Goal: Information Seeking & Learning: Find specific fact

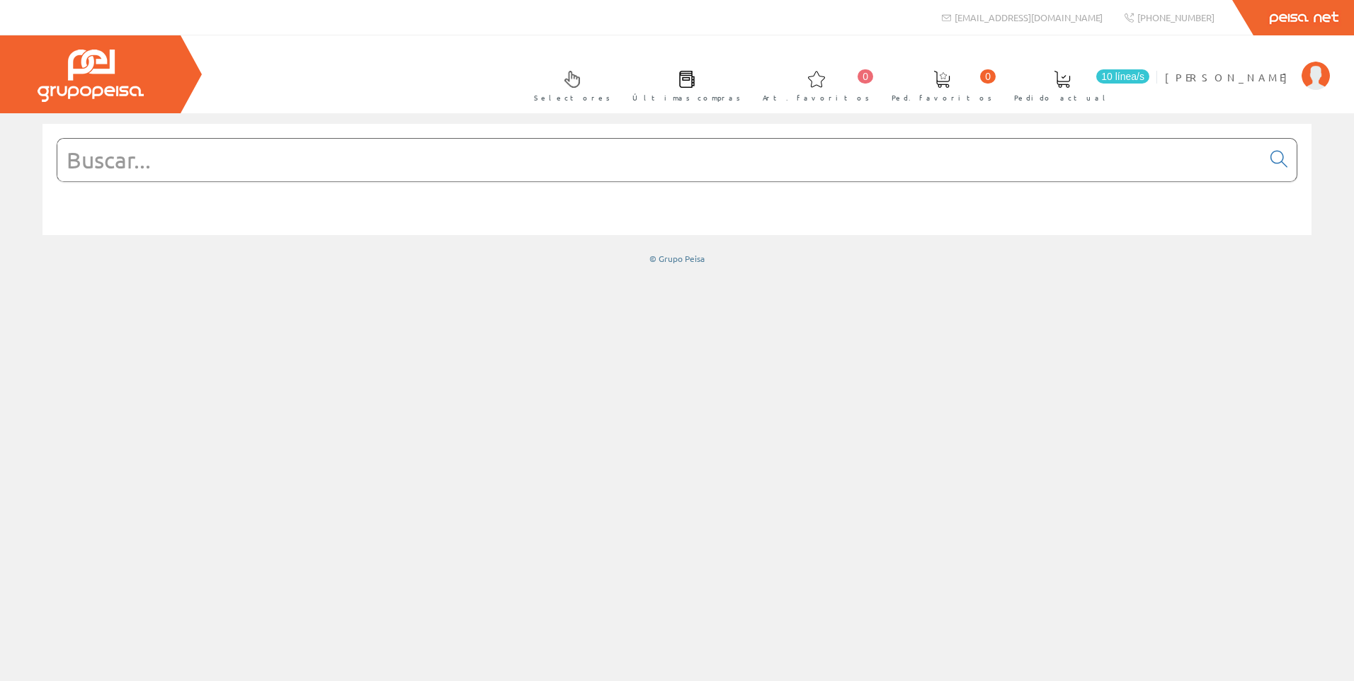
click at [367, 158] on input "text" at bounding box center [659, 160] width 1205 height 42
paste input "GVAE11"
type input "GVAE11"
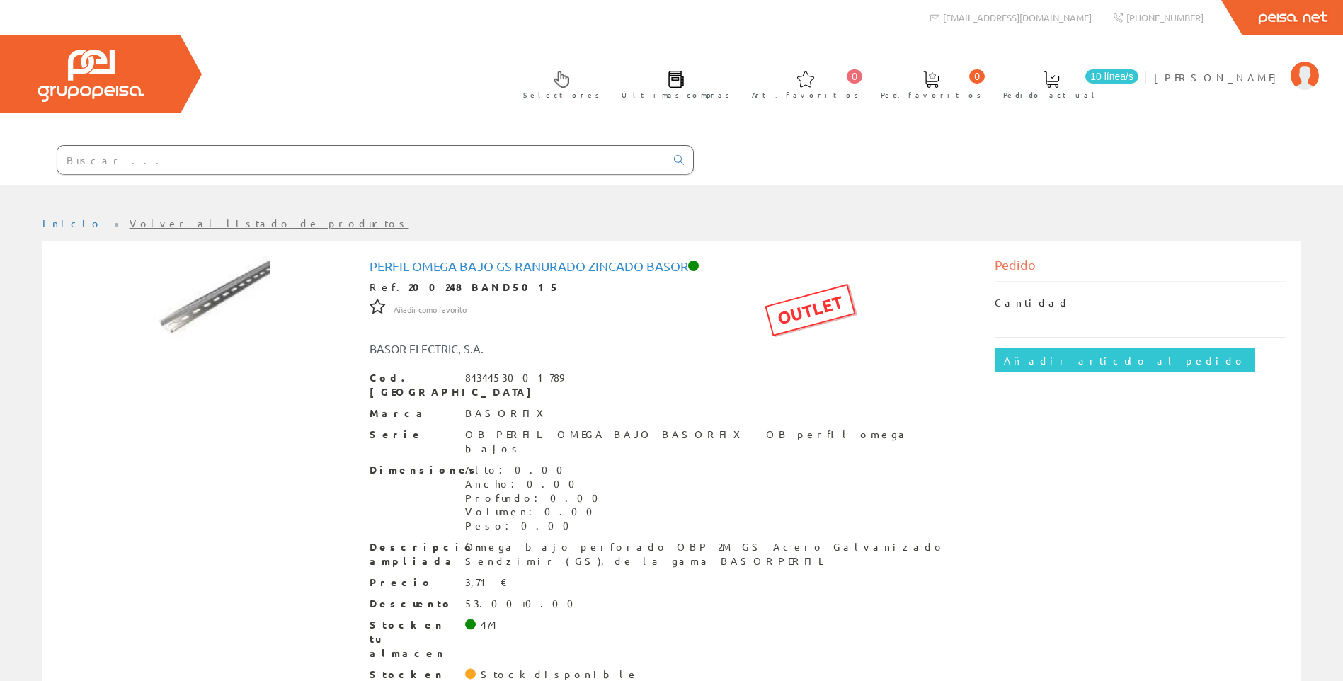
click at [272, 161] on input "text" at bounding box center [361, 160] width 608 height 28
paste input "200250"
type input "200250"
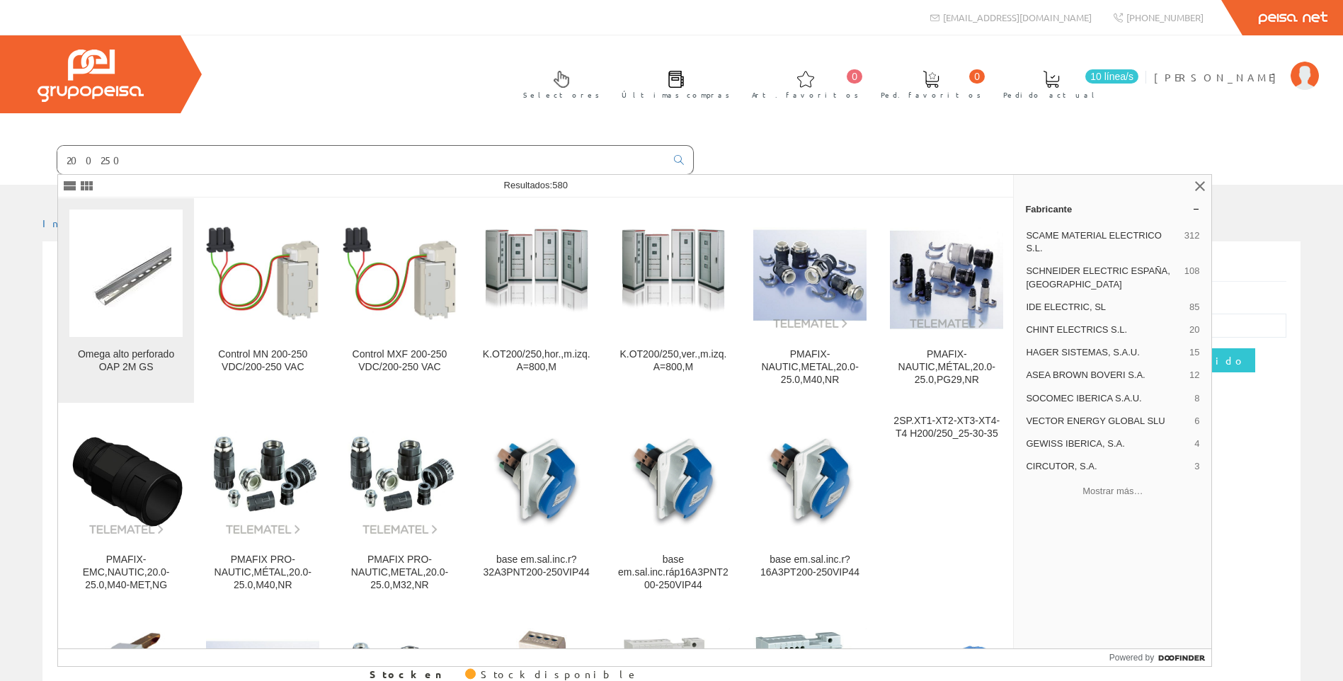
click at [115, 339] on link "Omega alto perforado OAP 2M GS" at bounding box center [126, 300] width 136 height 205
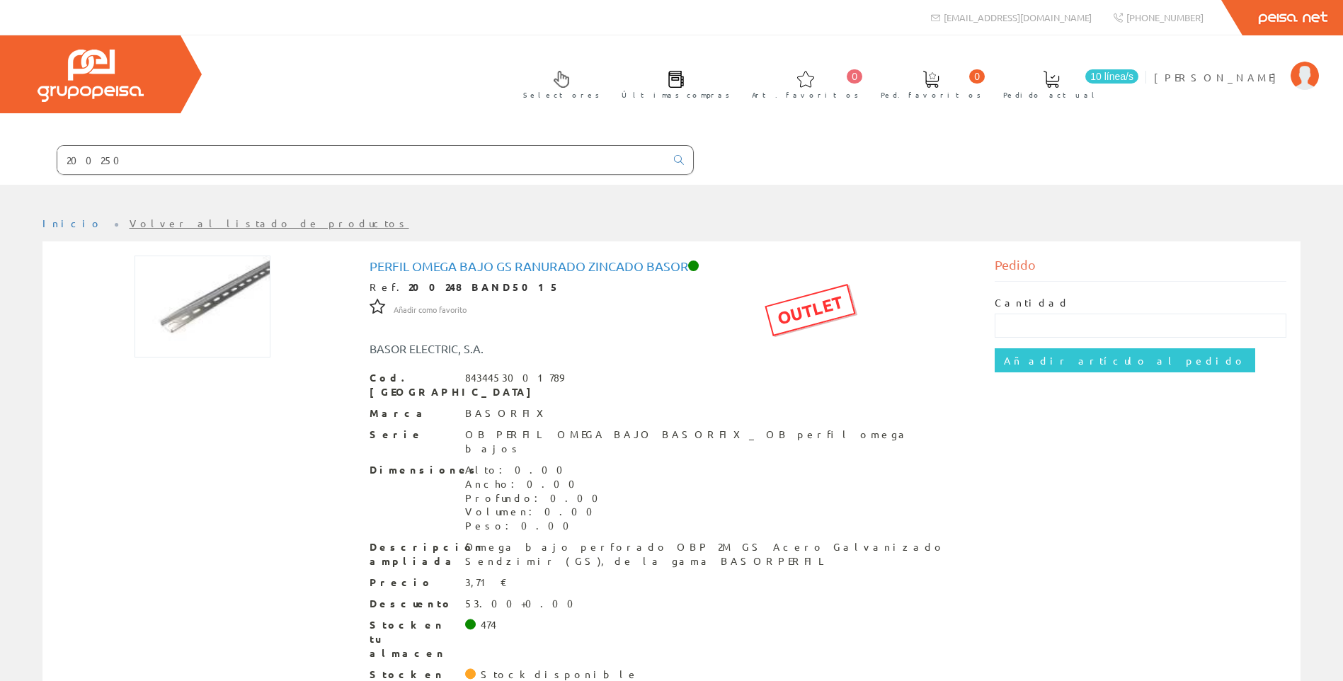
click at [409, 292] on strong "200248 BAND5015" at bounding box center [485, 286] width 152 height 13
copy strong "200248"
click at [229, 467] on div "Perfil Omega Bajo Gs Ranurado Zincado Basor Ref. 200248 BAND5015 OUTLET Añadir …" at bounding box center [671, 487] width 1251 height 462
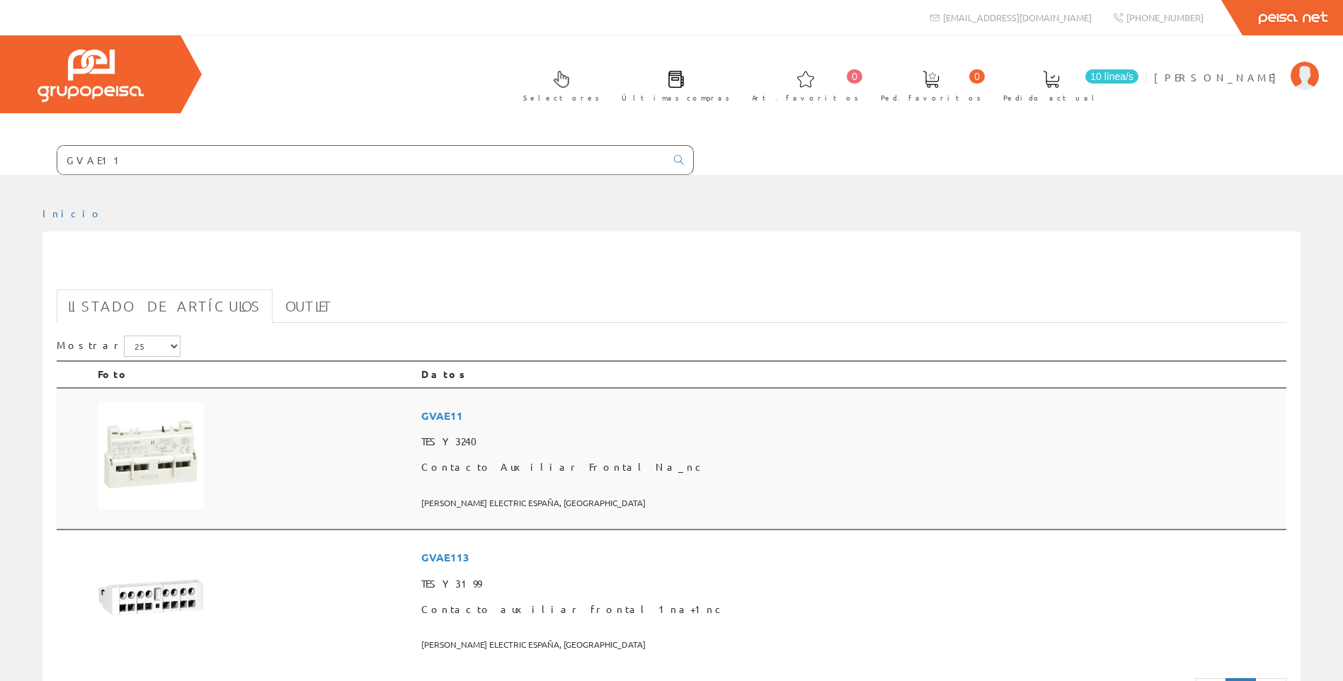
click at [336, 454] on td at bounding box center [254, 459] width 324 height 142
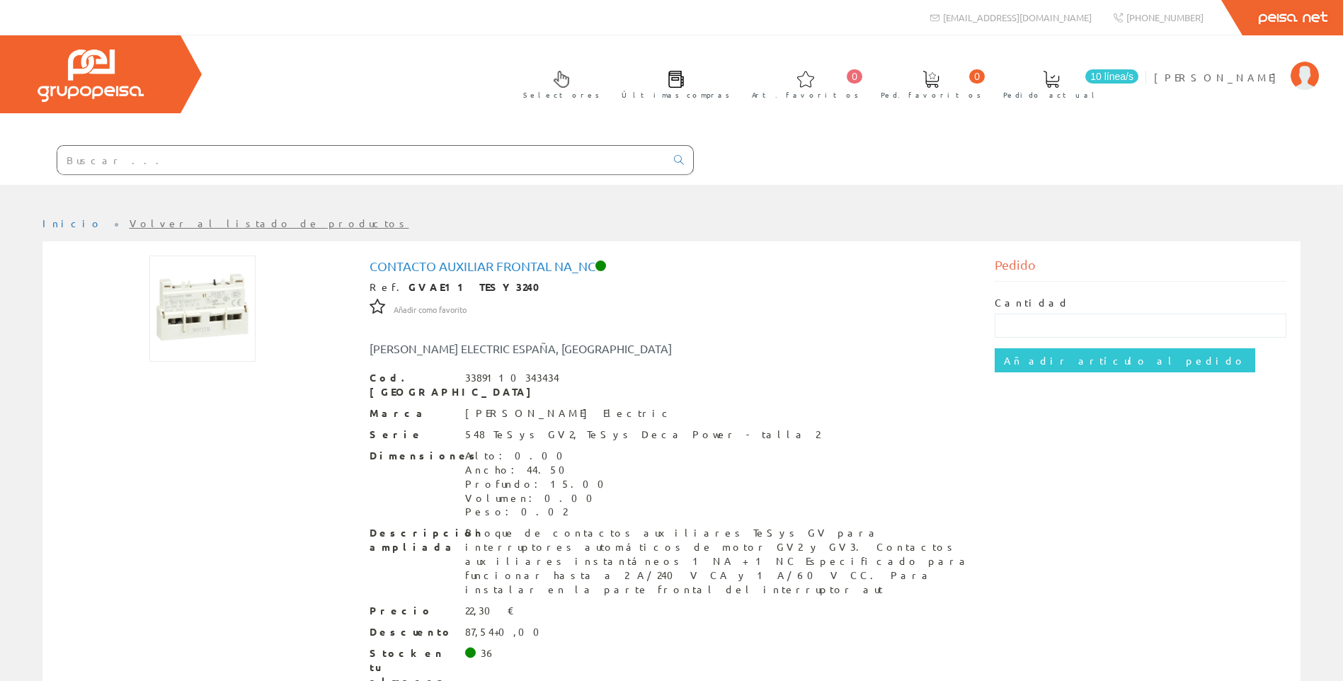
click at [379, 162] on input "text" at bounding box center [361, 160] width 608 height 28
paste input "LC1E0610M7"
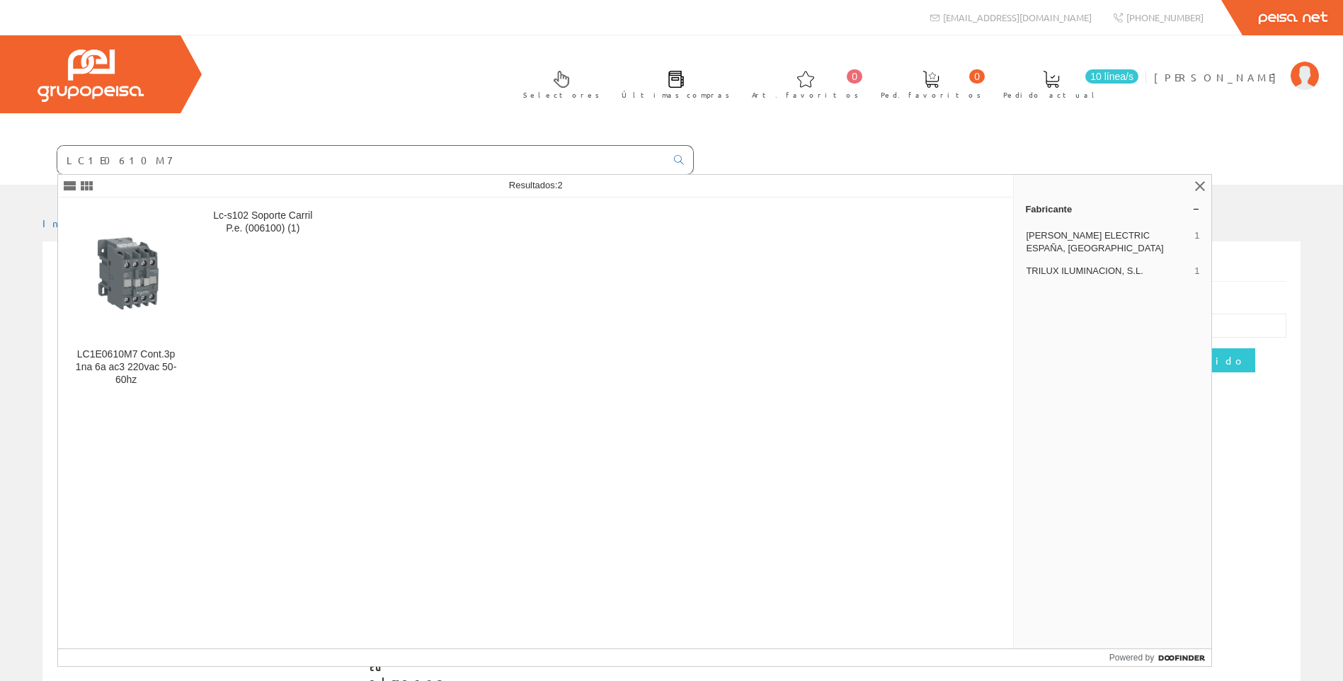
type input "LC1E0610M7"
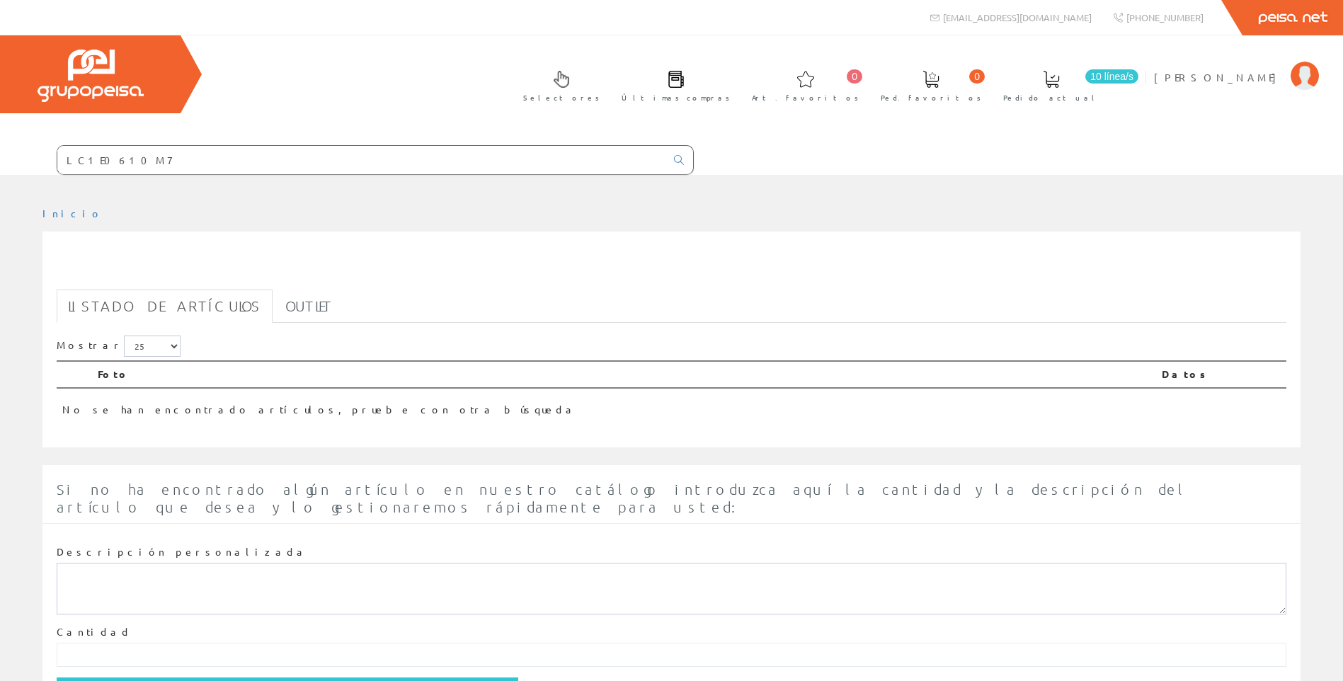
click at [99, 265] on h1 "LC1E0610M7" at bounding box center [672, 268] width 1230 height 28
click at [441, 150] on input "LC1E0610M7" at bounding box center [361, 160] width 608 height 28
paste input "GV2ME07"
drag, startPoint x: 441, startPoint y: 150, endPoint x: -13, endPoint y: 152, distance: 453.9
click at [0, 152] on html "LC1E0610M7 info@peisa.com 0" at bounding box center [671, 340] width 1343 height 681
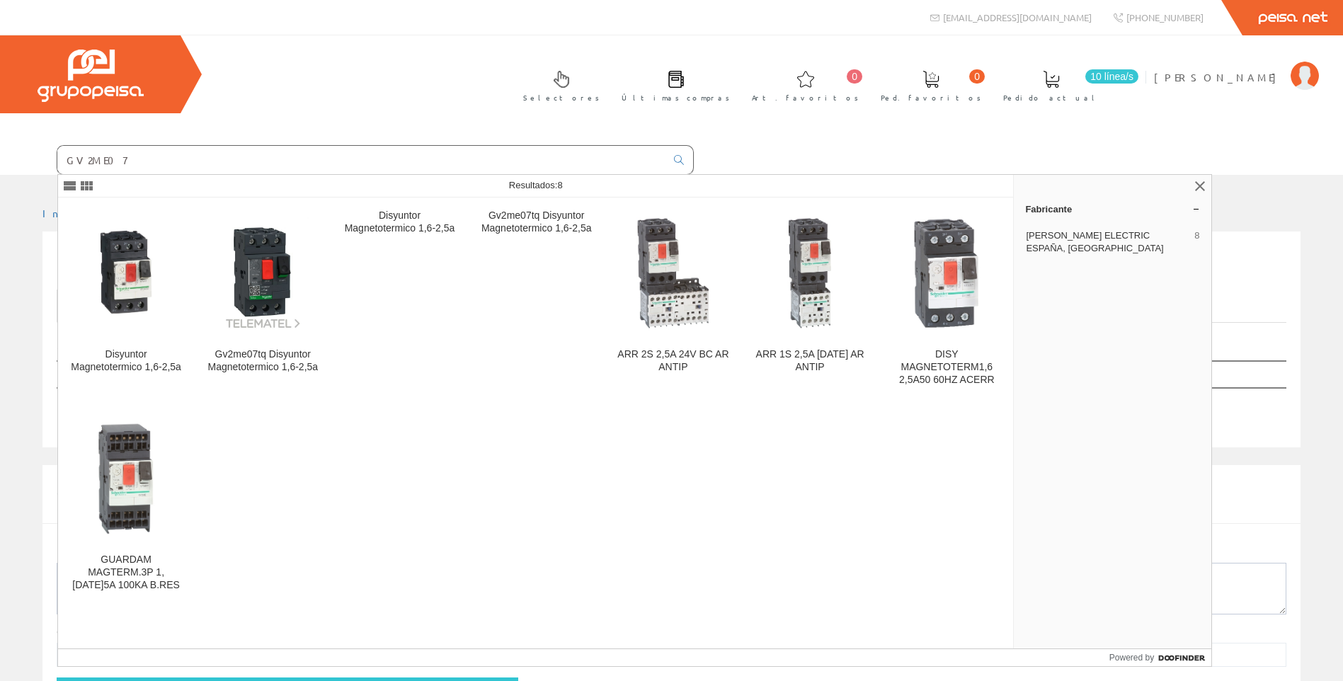
type input "GV2ME07"
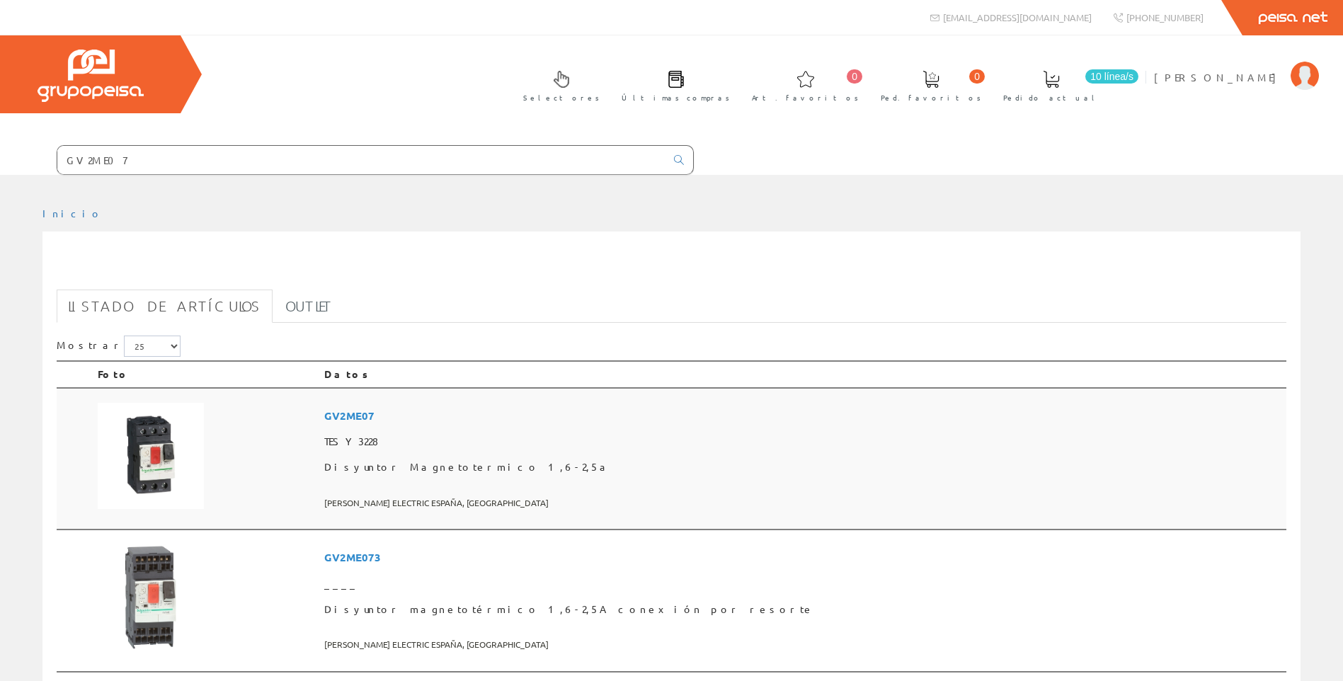
click at [319, 454] on td at bounding box center [205, 459] width 227 height 142
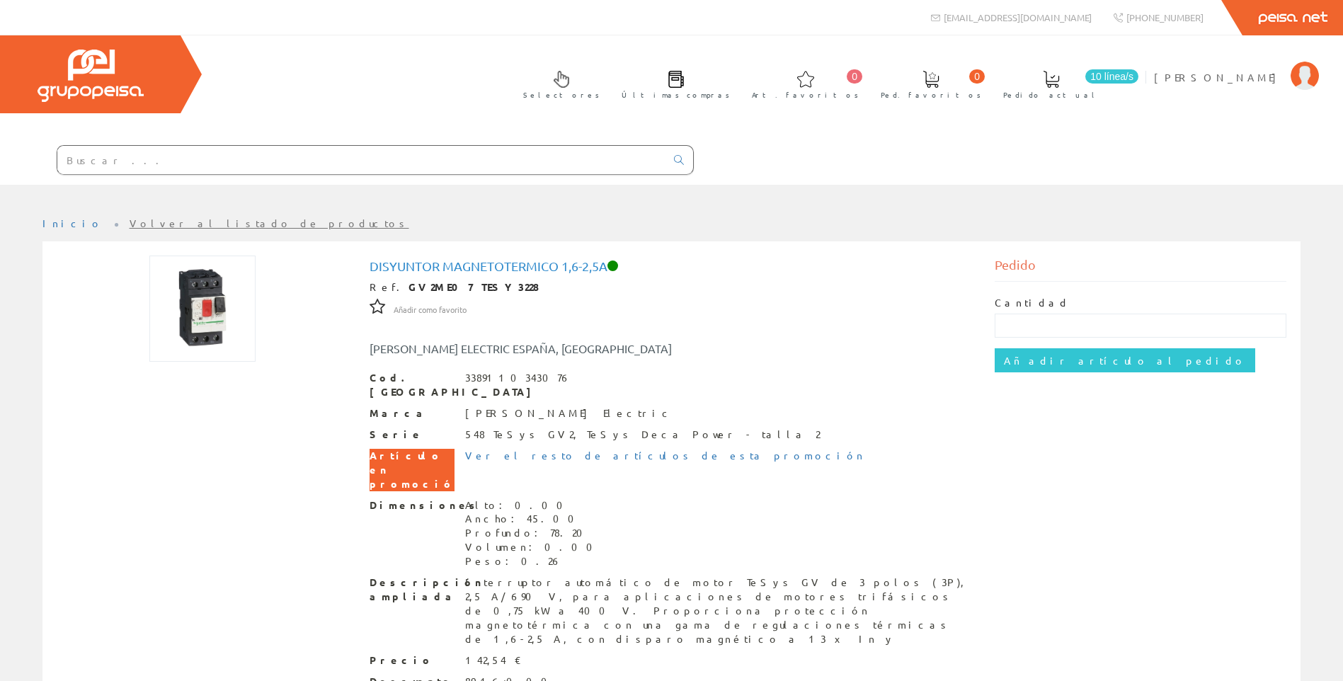
click at [457, 150] on input "text" at bounding box center [361, 160] width 608 height 28
paste input "M9P22606"
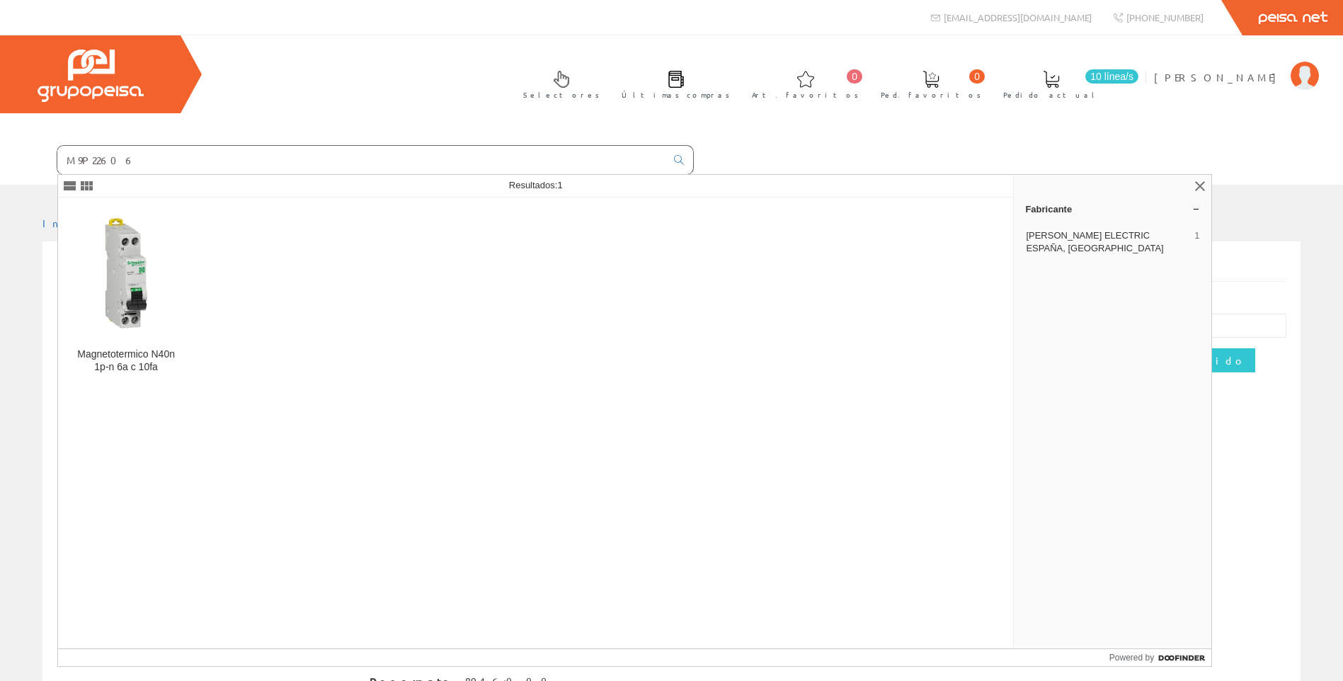
type input "M9P22606"
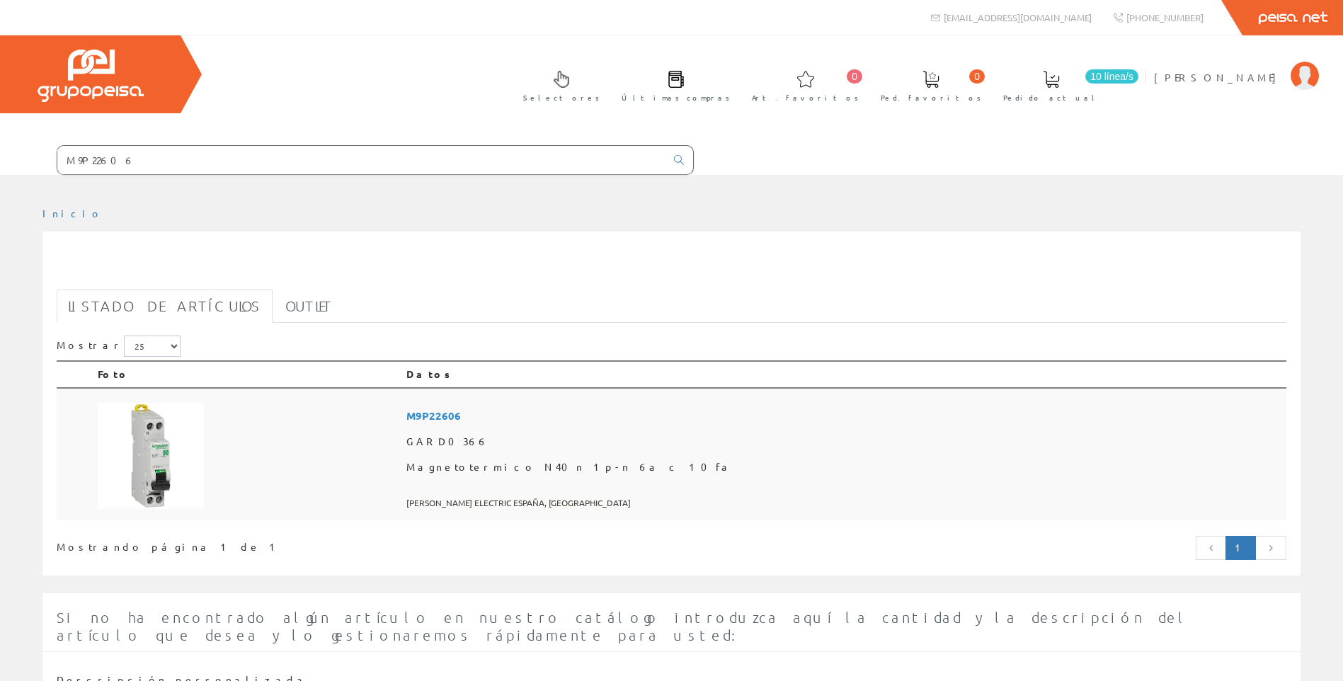
click at [642, 426] on span "M9P22606" at bounding box center [843, 416] width 875 height 26
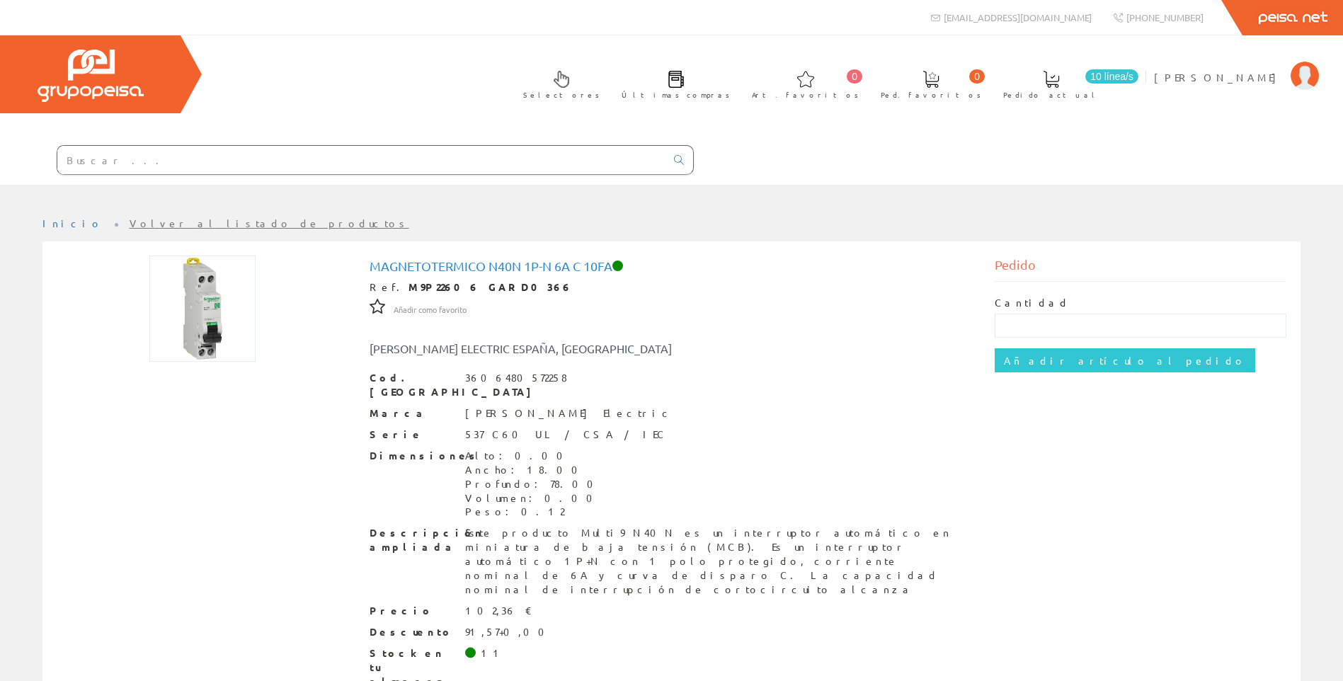
click at [380, 157] on input "text" at bounding box center [361, 160] width 608 height 28
paste input "28901"
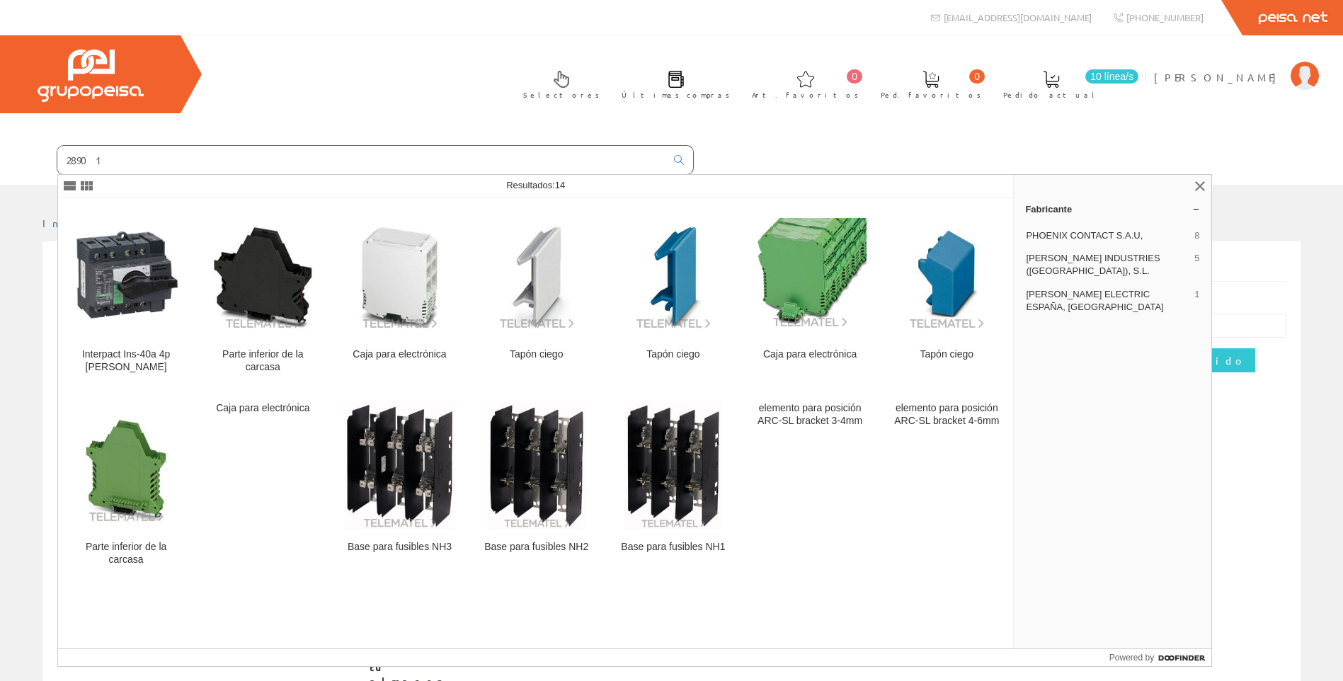
type input "28901"
